Goal: Task Accomplishment & Management: Manage account settings

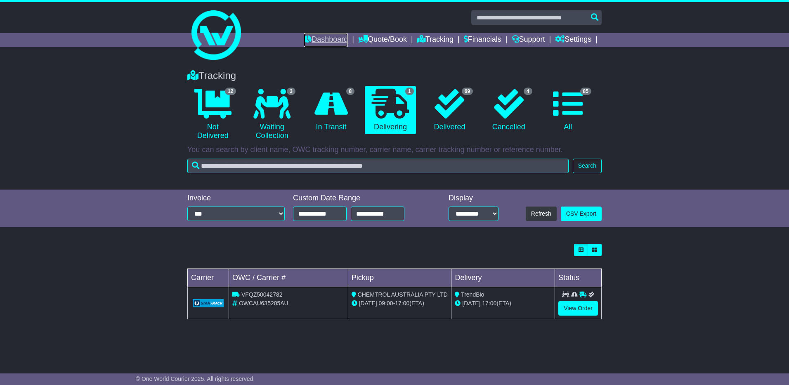
click at [320, 39] on link "Dashboard" at bounding box center [326, 40] width 44 height 14
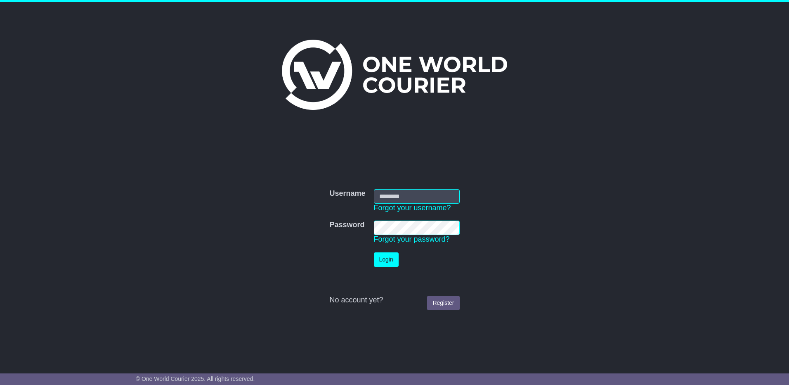
type input "**********"
click at [383, 263] on button "Login" at bounding box center [386, 259] width 25 height 14
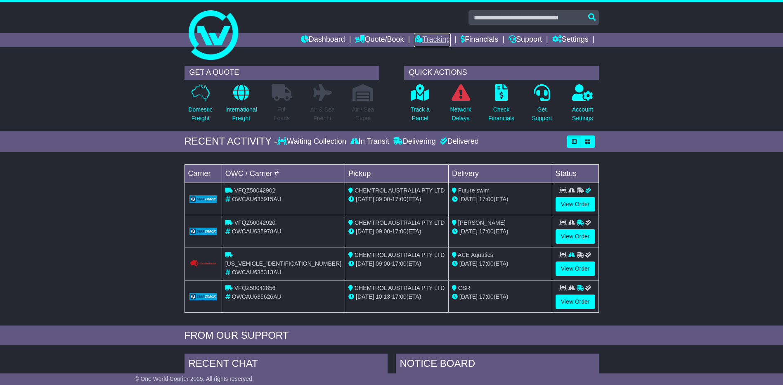
click at [441, 39] on link "Tracking" at bounding box center [432, 40] width 36 height 14
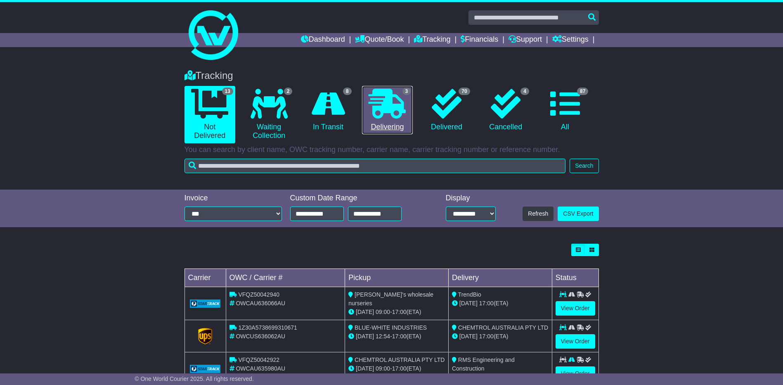
click at [398, 109] on icon at bounding box center [386, 104] width 37 height 30
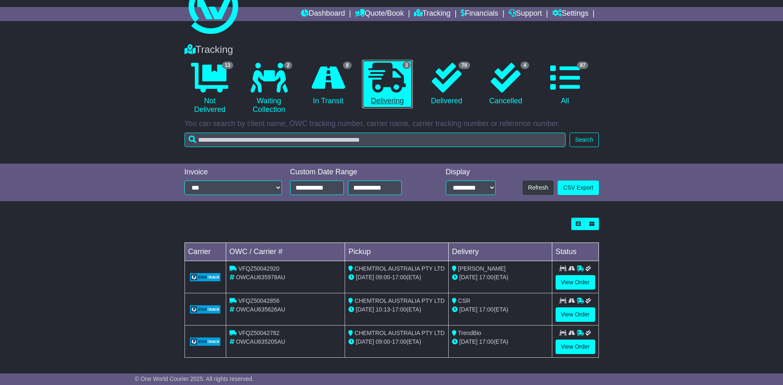
scroll to position [28, 0]
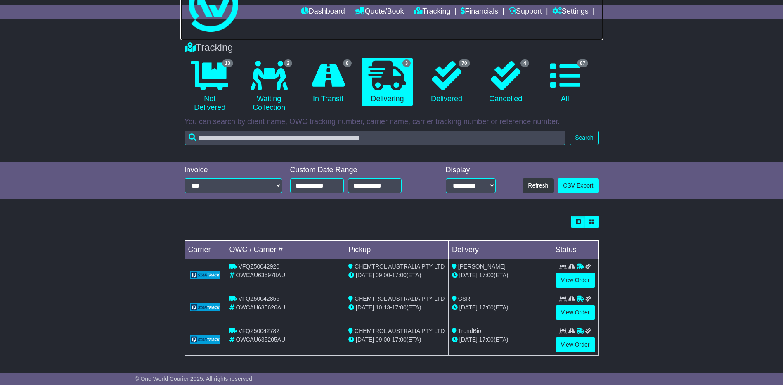
click at [214, 29] on img at bounding box center [214, 7] width 50 height 50
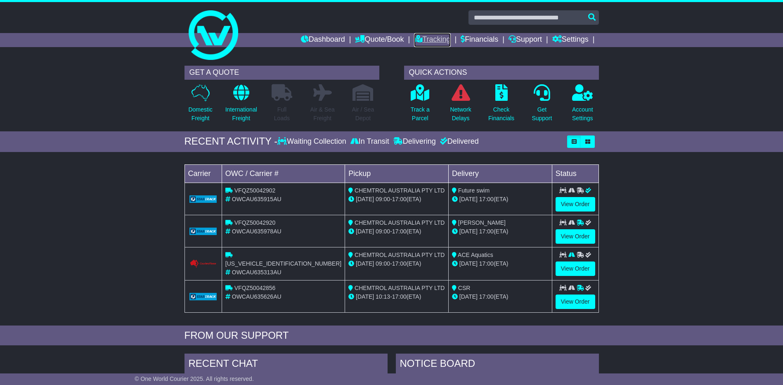
click at [431, 41] on link "Tracking" at bounding box center [432, 40] width 36 height 14
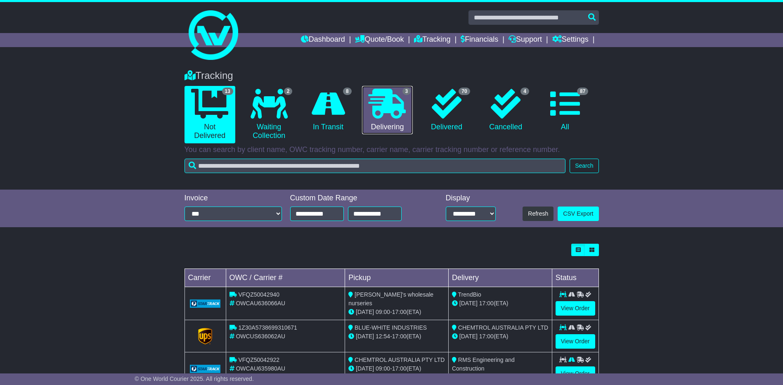
click at [382, 96] on icon at bounding box center [386, 104] width 37 height 30
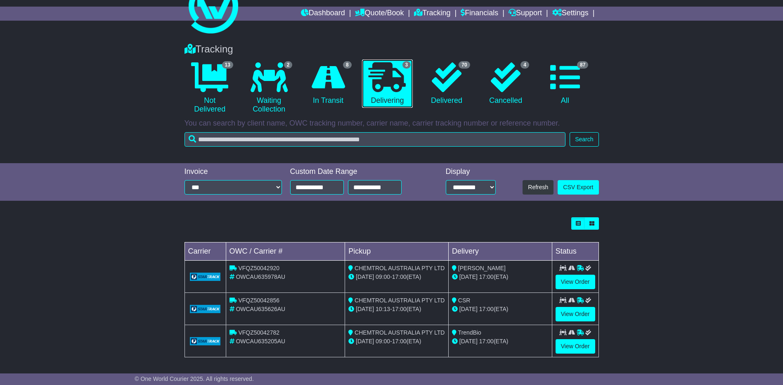
scroll to position [28, 0]
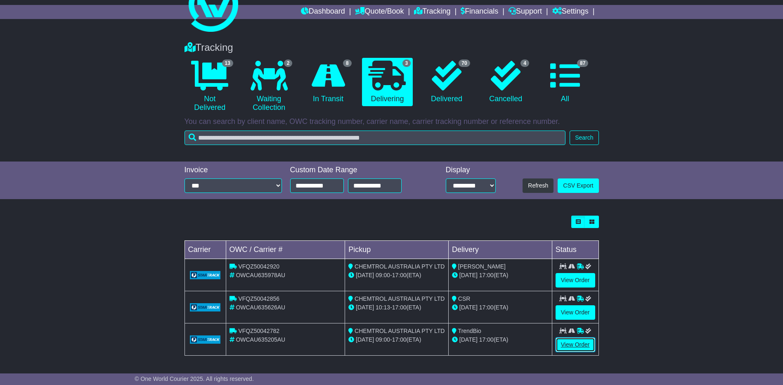
click at [576, 344] on link "View Order" at bounding box center [575, 344] width 40 height 14
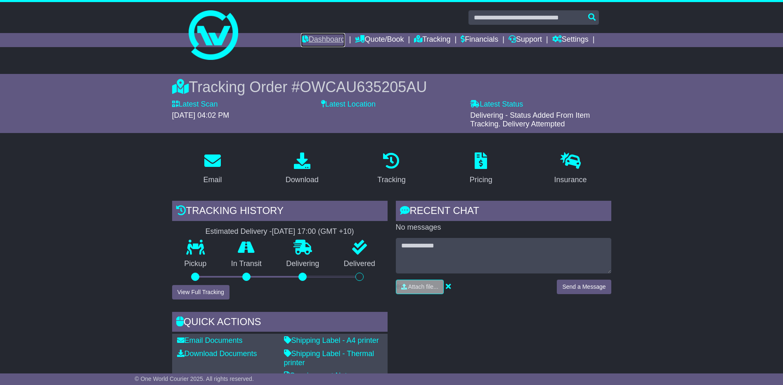
click at [324, 39] on link "Dashboard" at bounding box center [323, 40] width 44 height 14
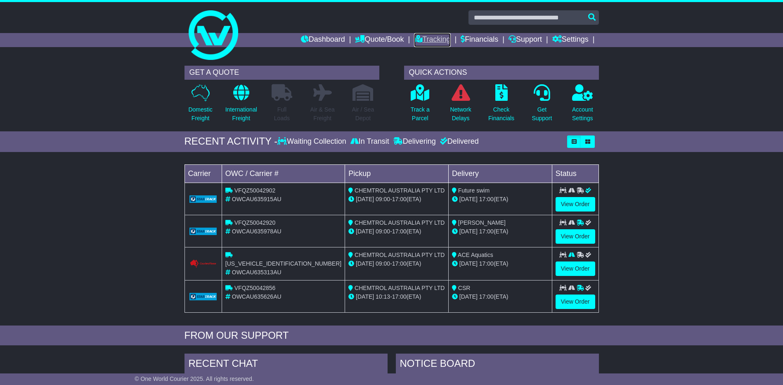
click at [430, 36] on link "Tracking" at bounding box center [432, 40] width 36 height 14
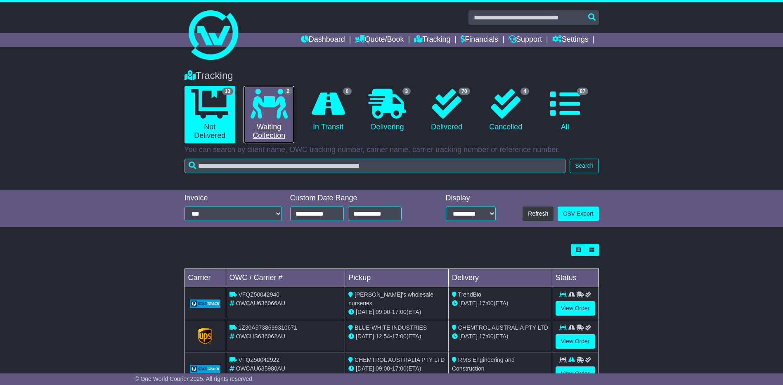
click at [288, 97] on link "2 Waiting Collection" at bounding box center [268, 114] width 51 height 57
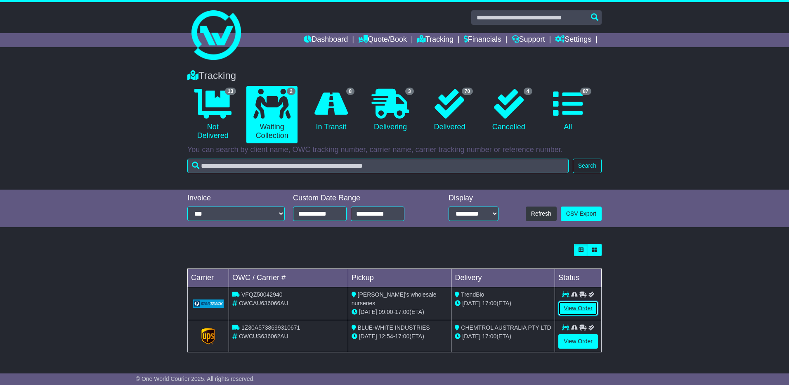
click at [576, 306] on link "View Order" at bounding box center [578, 308] width 40 height 14
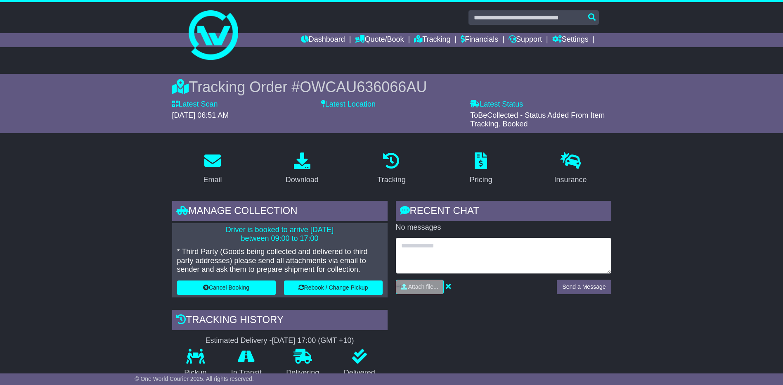
click at [435, 246] on textarea at bounding box center [503, 255] width 215 height 35
drag, startPoint x: 479, startPoint y: 245, endPoint x: 344, endPoint y: 249, distance: 135.4
type textarea "**********"
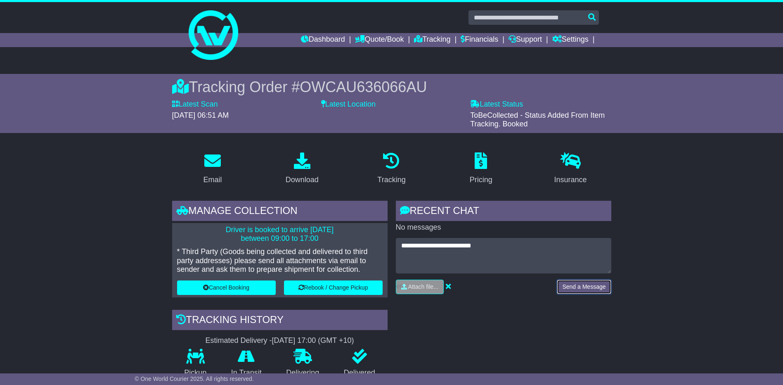
click at [584, 289] on button "Send a Message" at bounding box center [584, 286] width 54 height 14
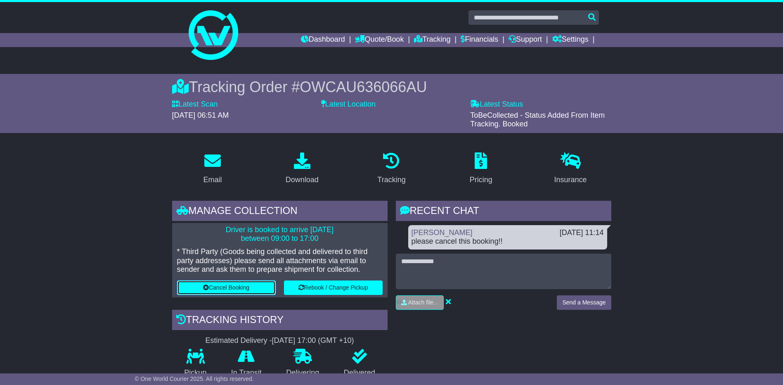
click at [217, 285] on button "Cancel Booking" at bounding box center [226, 287] width 99 height 14
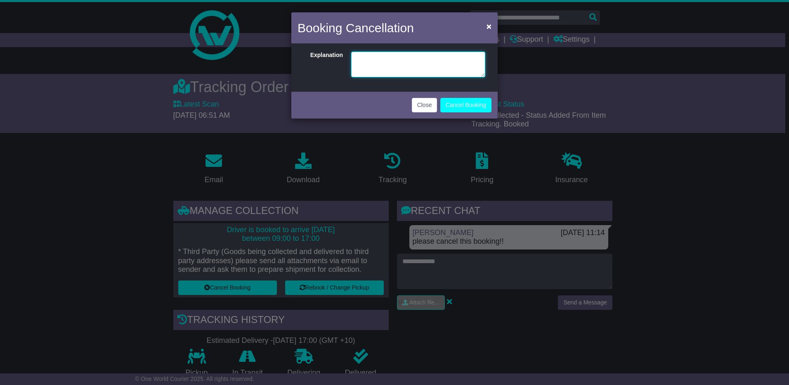
click at [384, 63] on textarea at bounding box center [418, 65] width 134 height 26
paste textarea "**********"
type textarea "**********"
click at [468, 107] on button "Cancel Booking" at bounding box center [465, 105] width 51 height 14
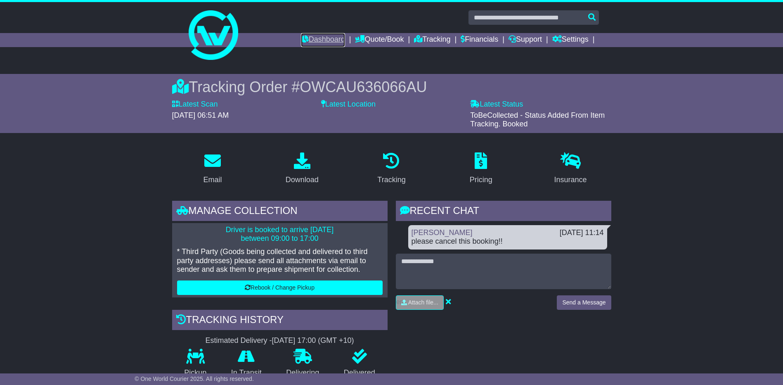
click at [321, 43] on link "Dashboard" at bounding box center [323, 40] width 44 height 14
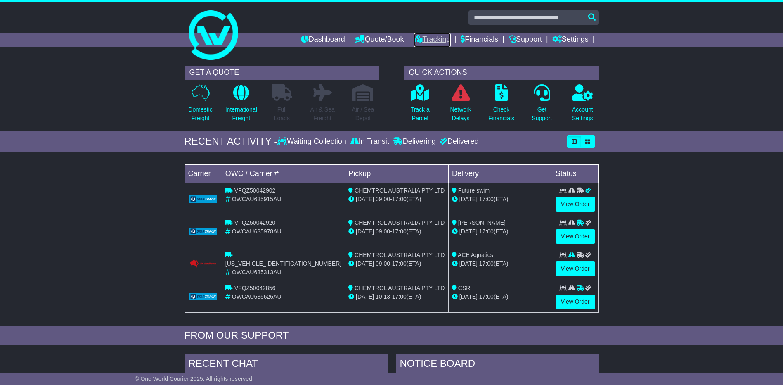
click at [432, 38] on link "Tracking" at bounding box center [432, 40] width 36 height 14
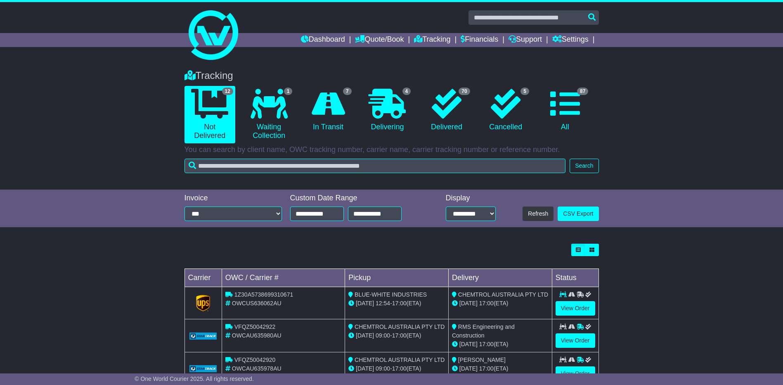
click at [391, 114] on icon at bounding box center [386, 104] width 37 height 30
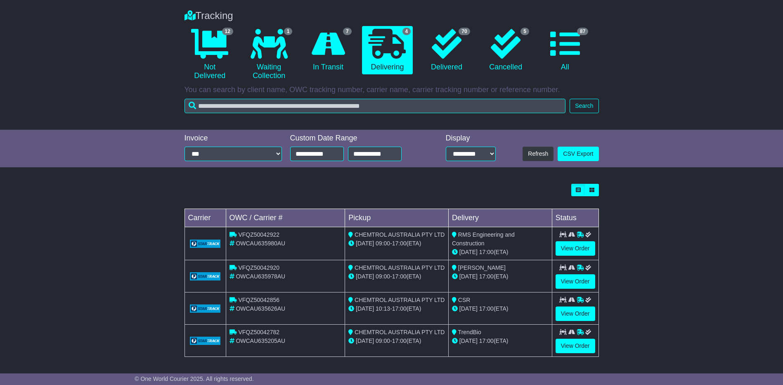
scroll to position [60, 0]
click at [572, 343] on link "View Order" at bounding box center [575, 345] width 40 height 14
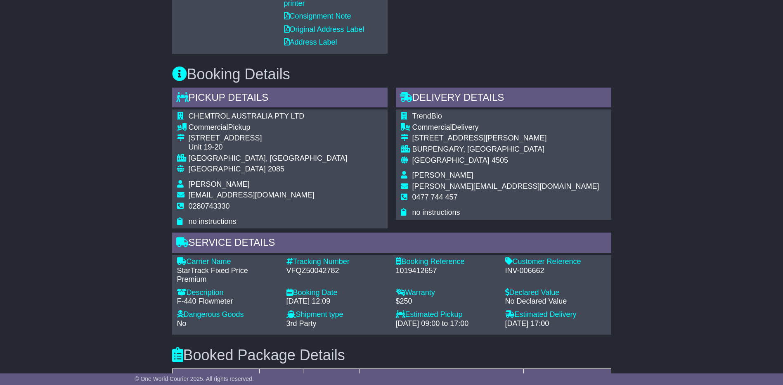
scroll to position [413, 0]
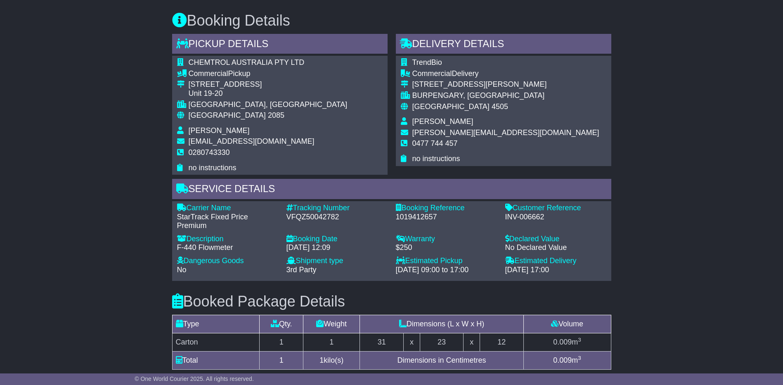
click at [304, 216] on div "VFQZ50042782" at bounding box center [336, 216] width 101 height 9
copy div "VFQZ50042782"
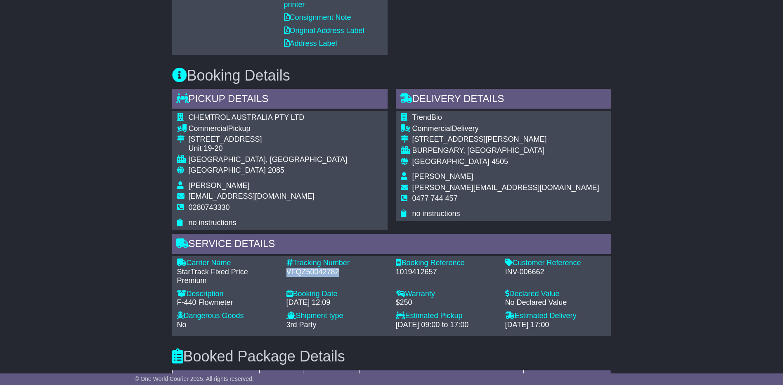
scroll to position [0, 0]
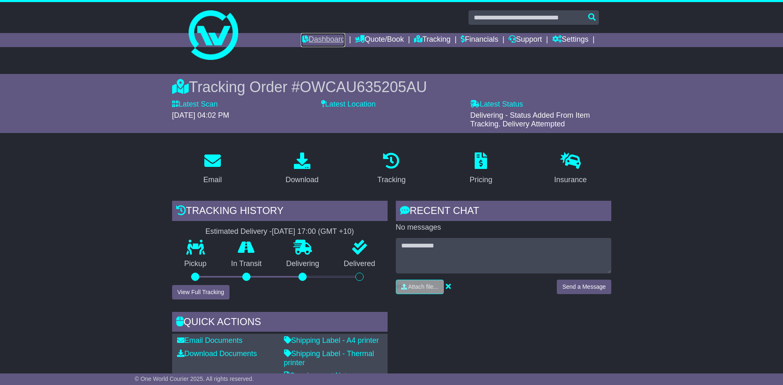
click at [315, 41] on link "Dashboard" at bounding box center [323, 40] width 44 height 14
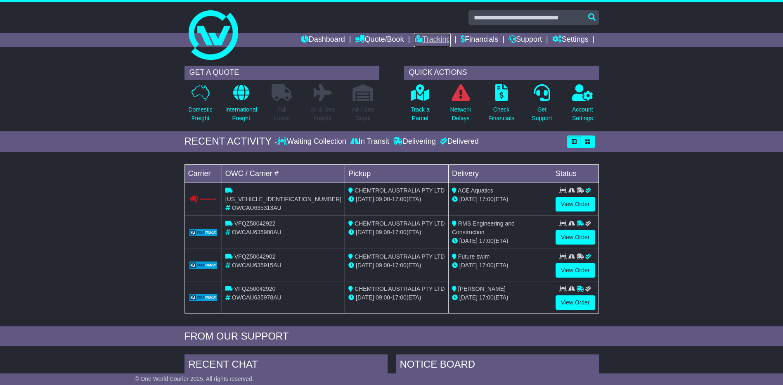
click at [432, 40] on link "Tracking" at bounding box center [432, 40] width 36 height 14
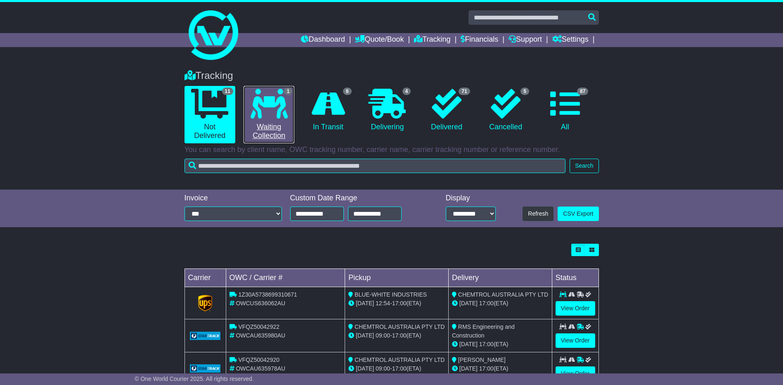
click at [260, 106] on icon at bounding box center [268, 104] width 37 height 30
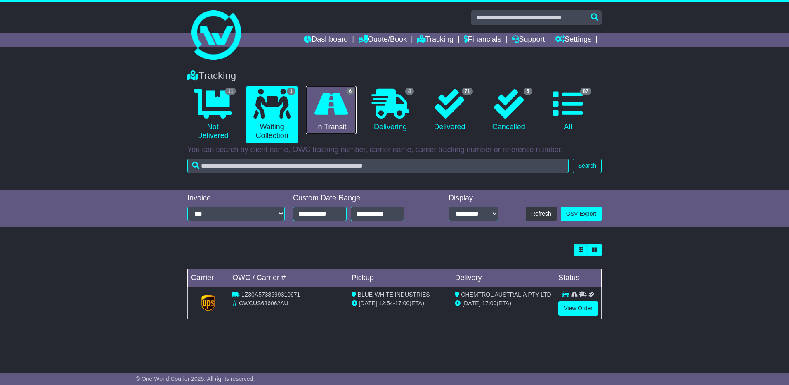
click at [330, 107] on icon at bounding box center [330, 104] width 33 height 30
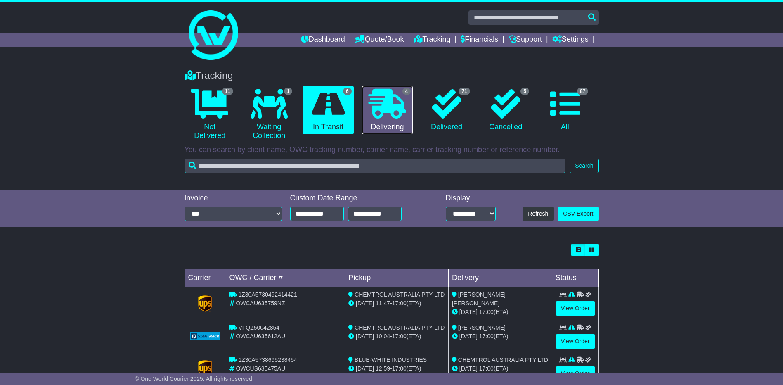
click at [404, 100] on icon at bounding box center [386, 104] width 37 height 30
